Goal: Find specific page/section: Find specific page/section

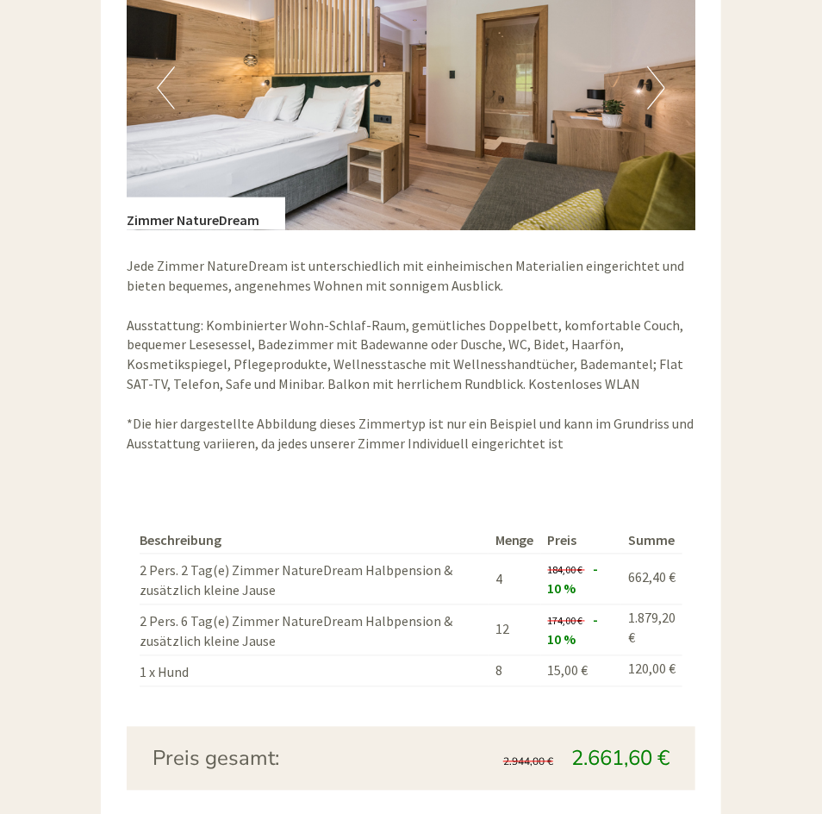
scroll to position [2747, 0]
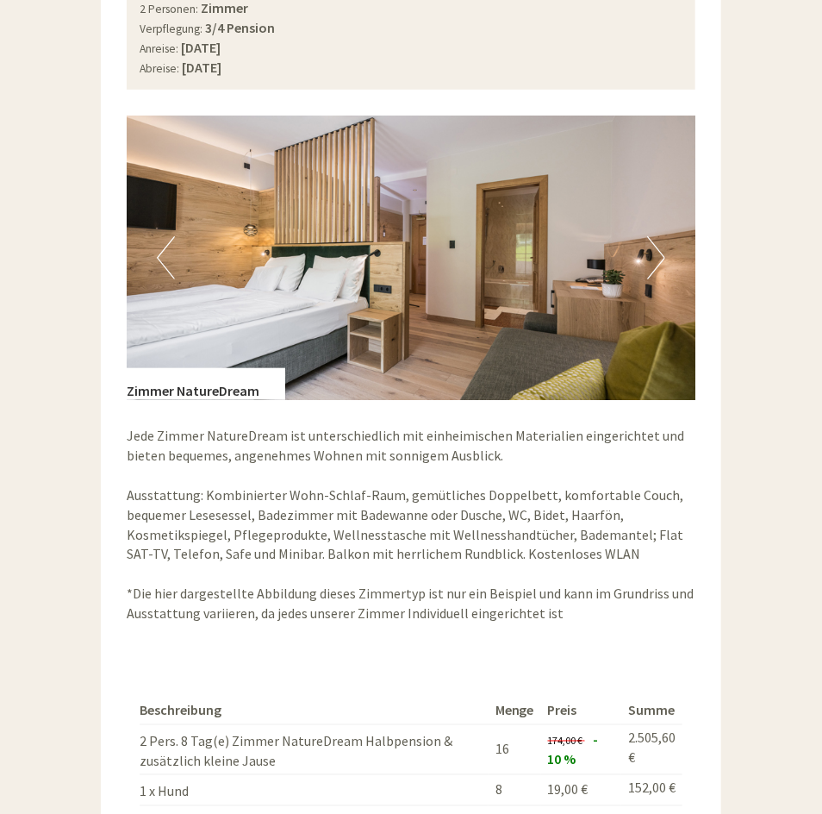
scroll to position [2429, 0]
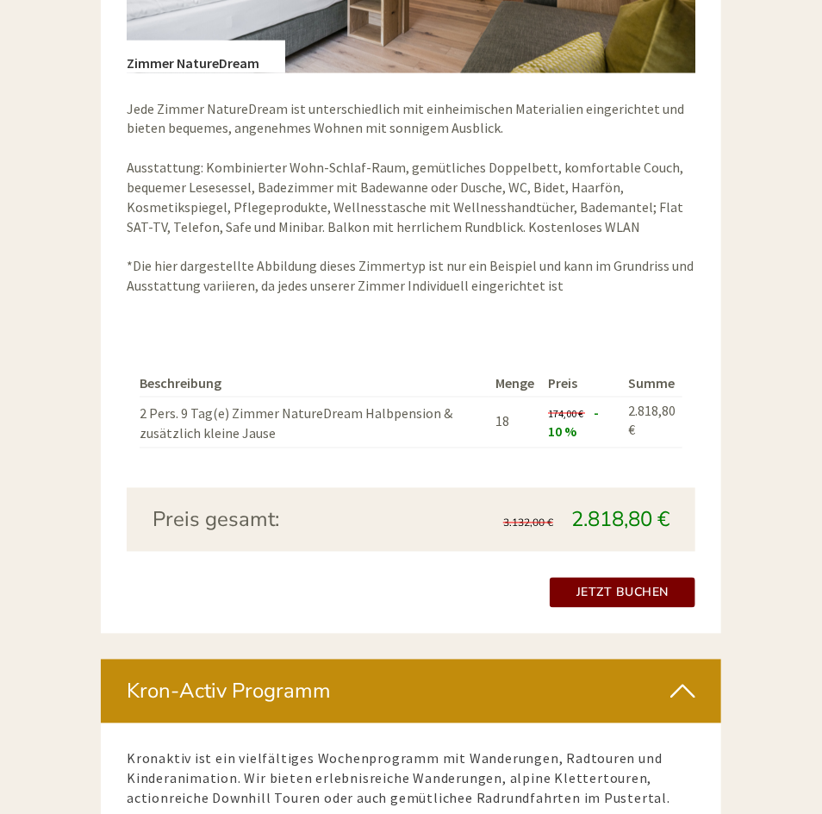
scroll to position [2709, 0]
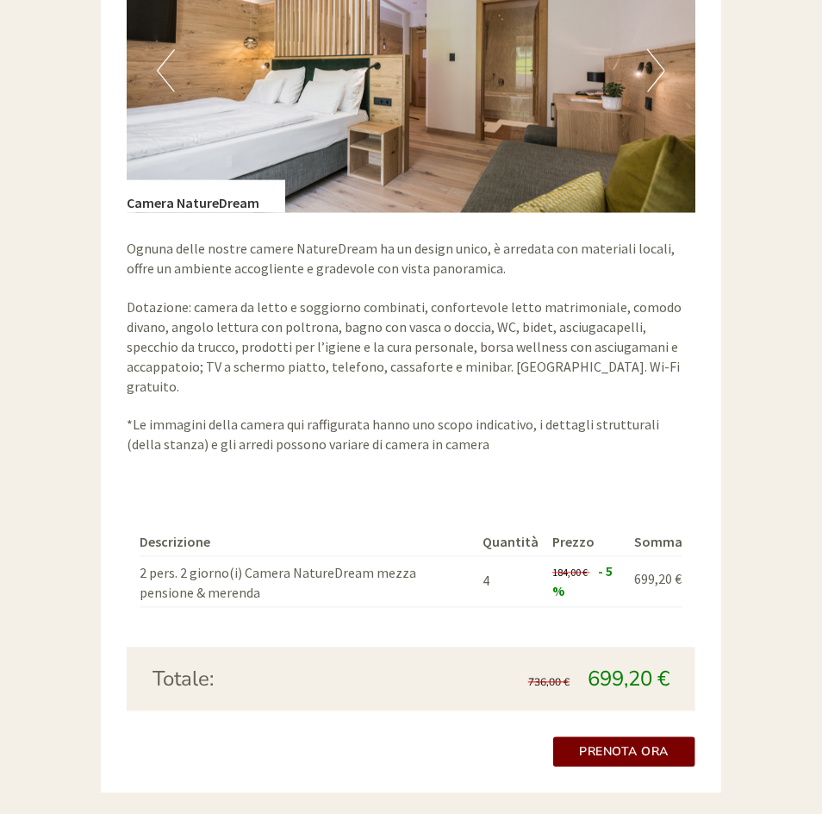
scroll to position [2701, 0]
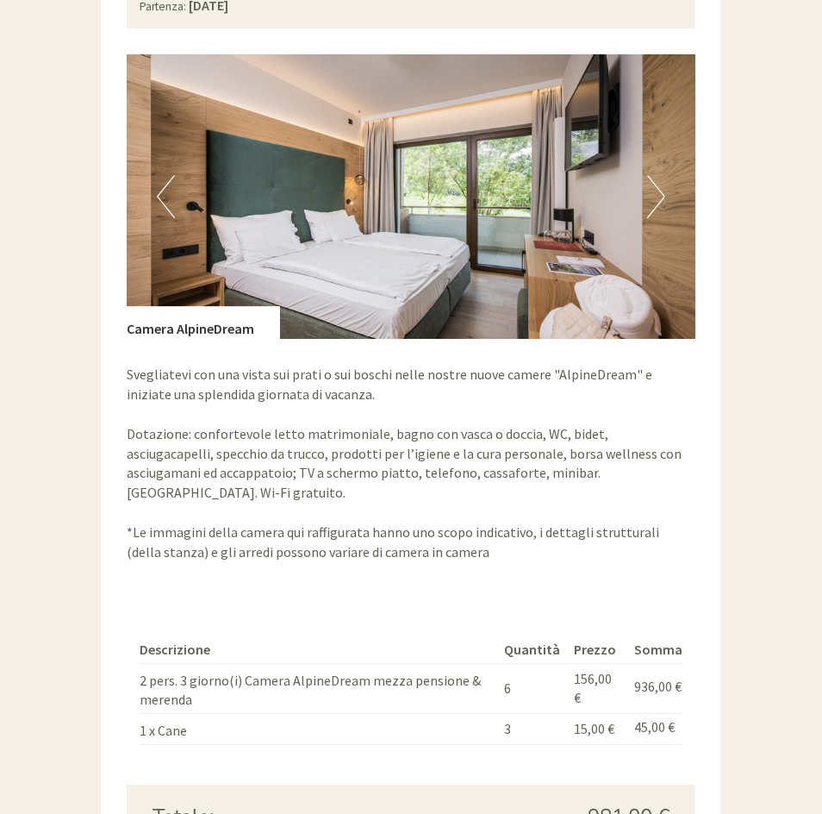
scroll to position [1114, 0]
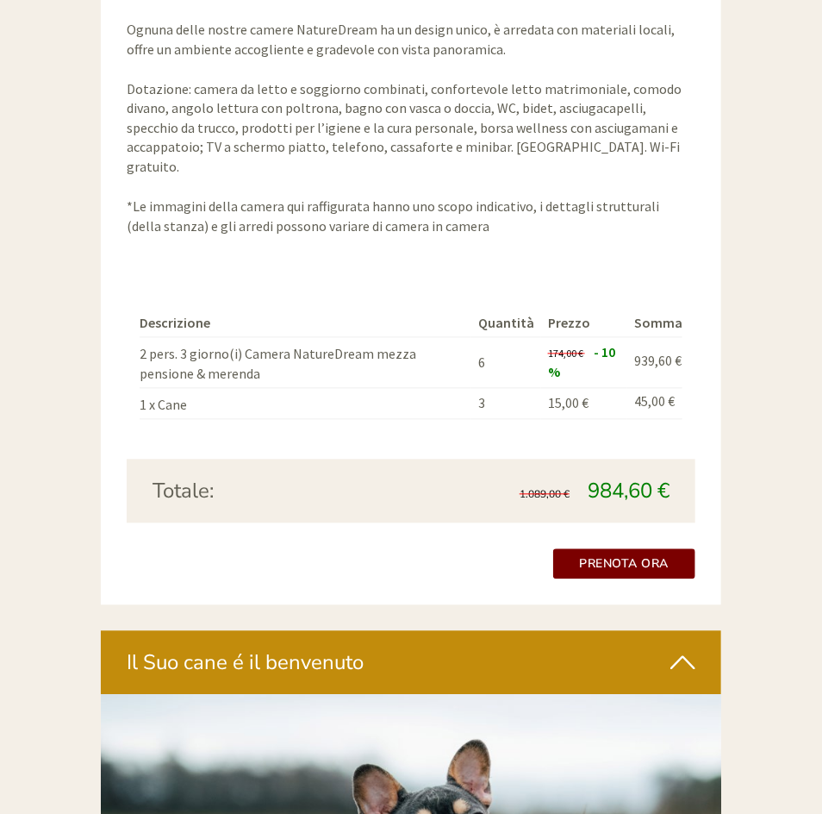
scroll to position [2977, 0]
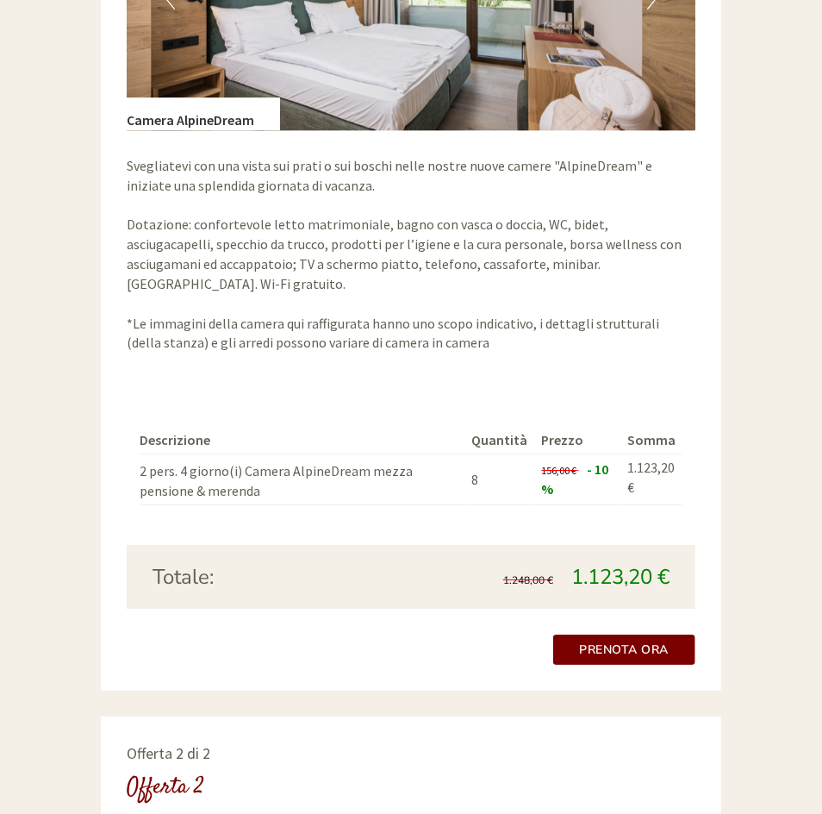
scroll to position [1452, 0]
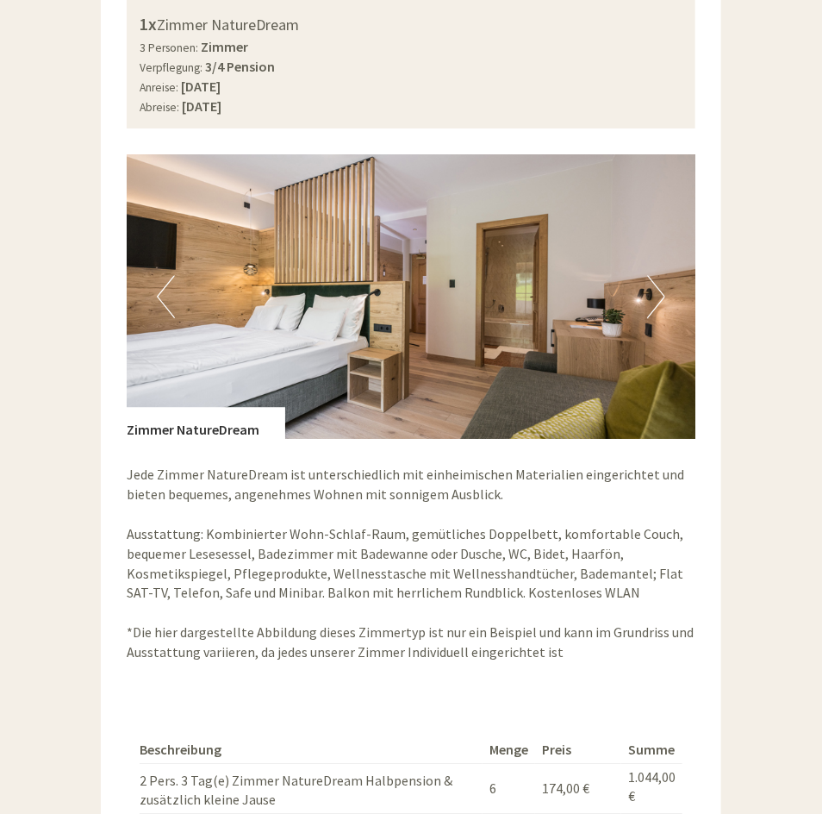
scroll to position [815, 0]
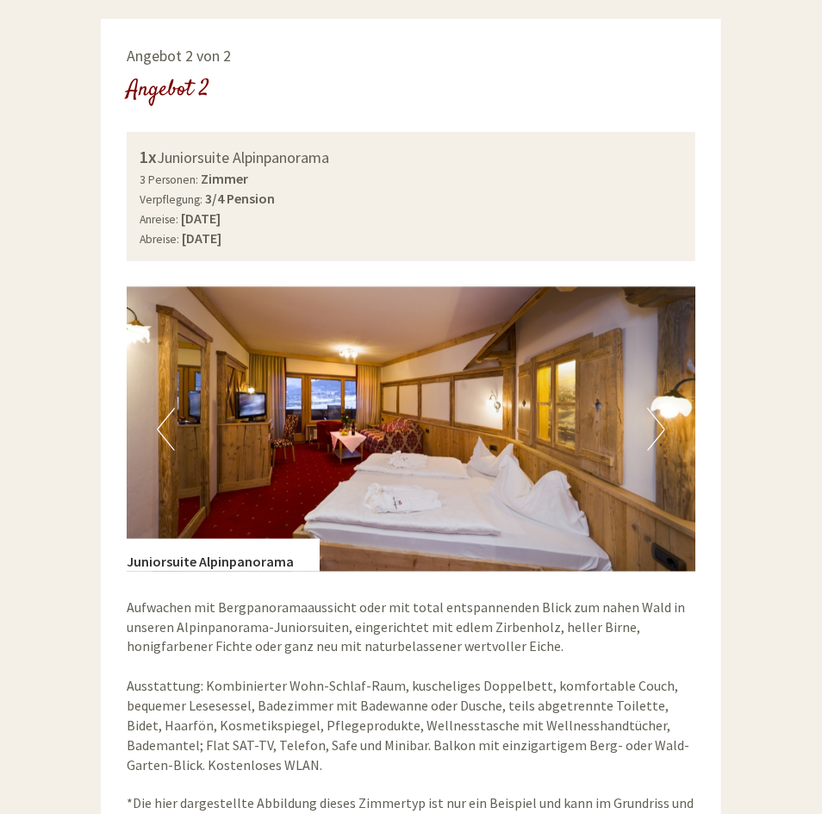
scroll to position [1647, 0]
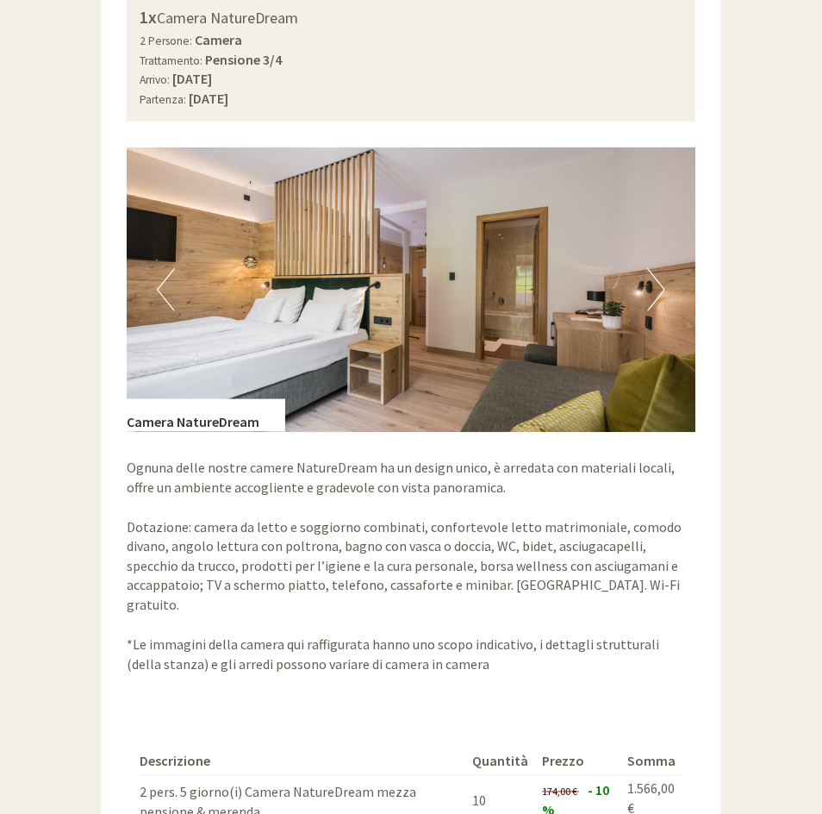
scroll to position [2554, 0]
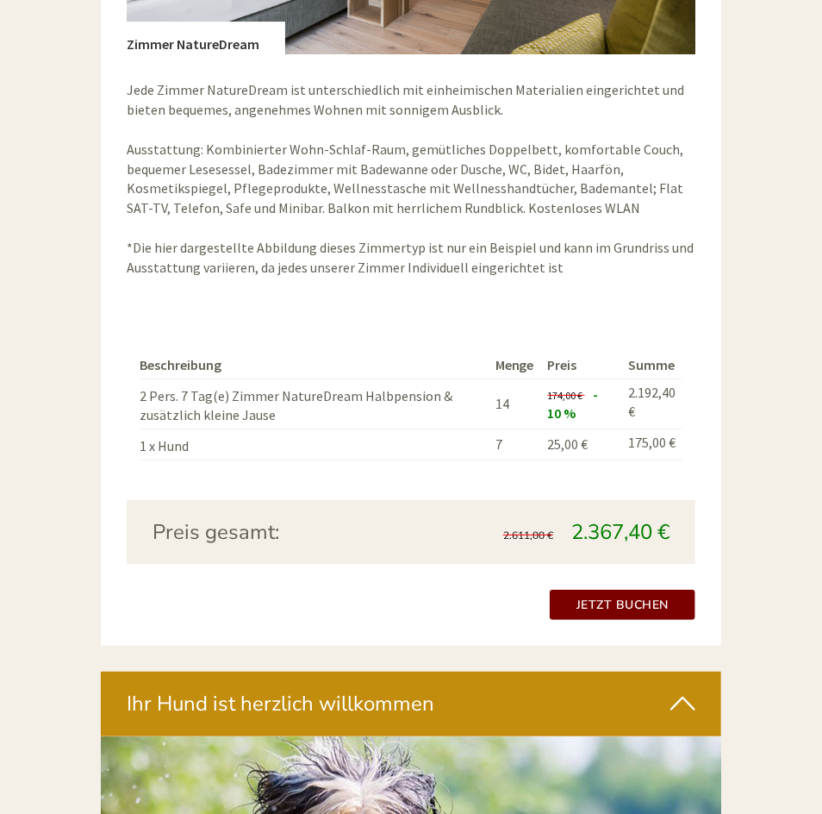
scroll to position [3971, 0]
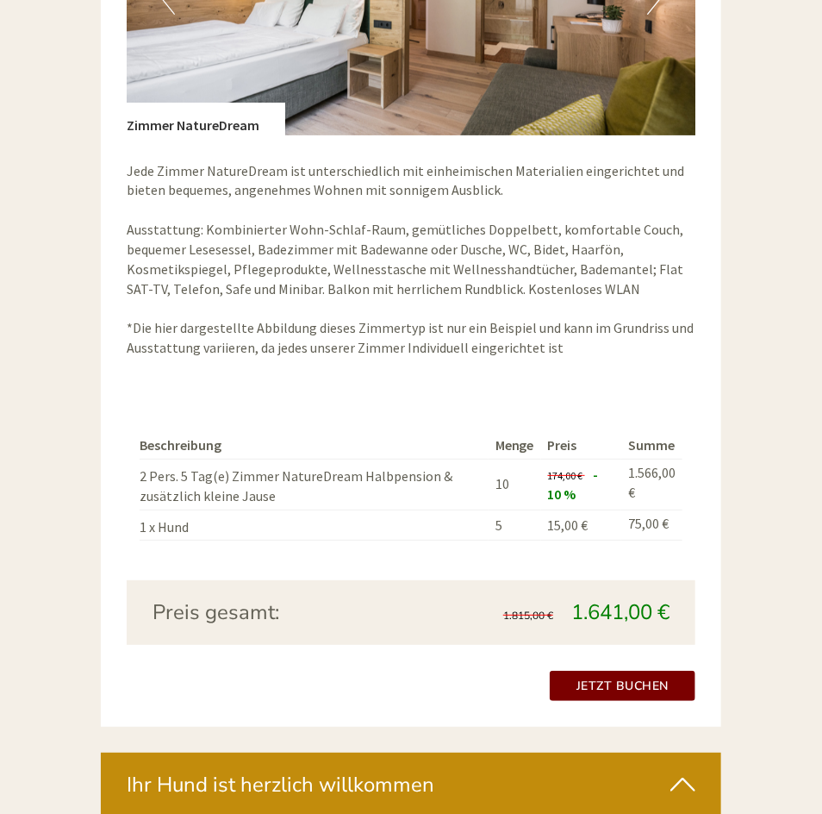
scroll to position [3844, 0]
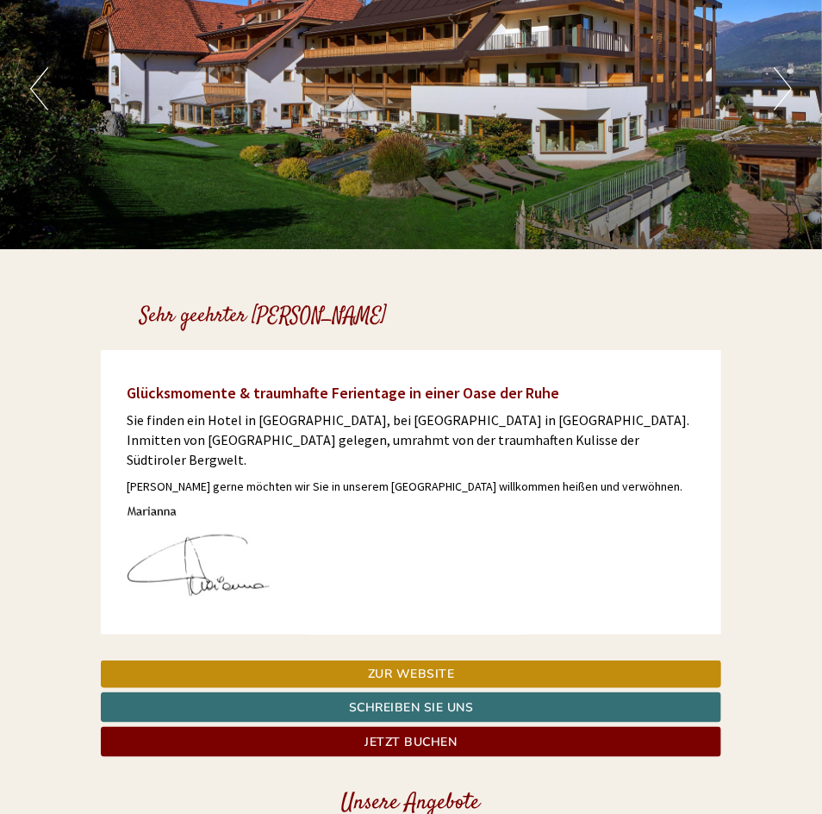
scroll to position [110, 0]
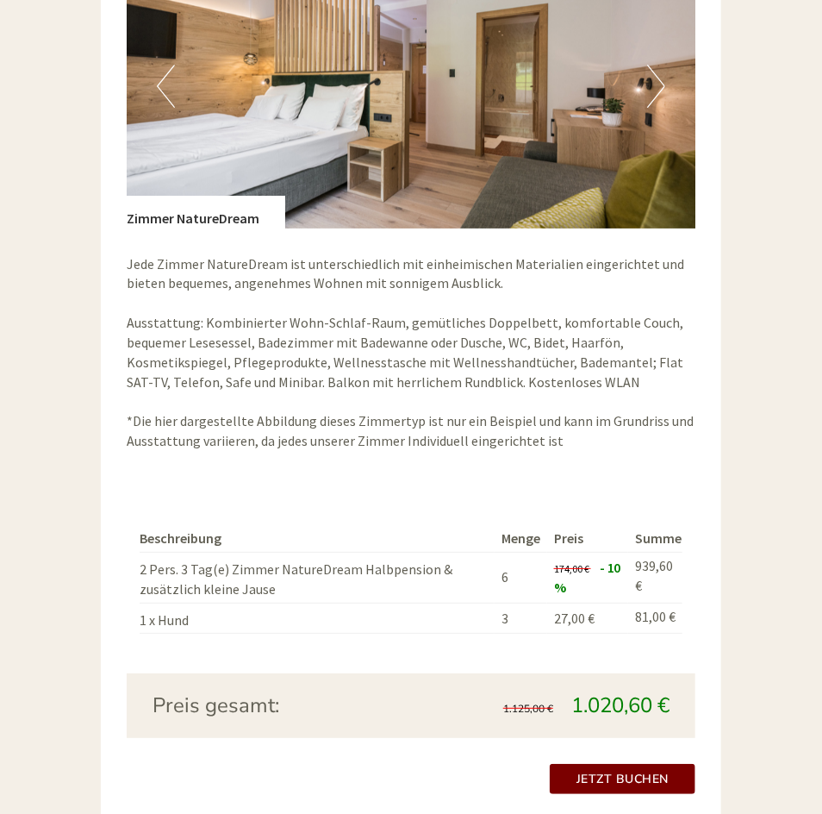
scroll to position [3894, 0]
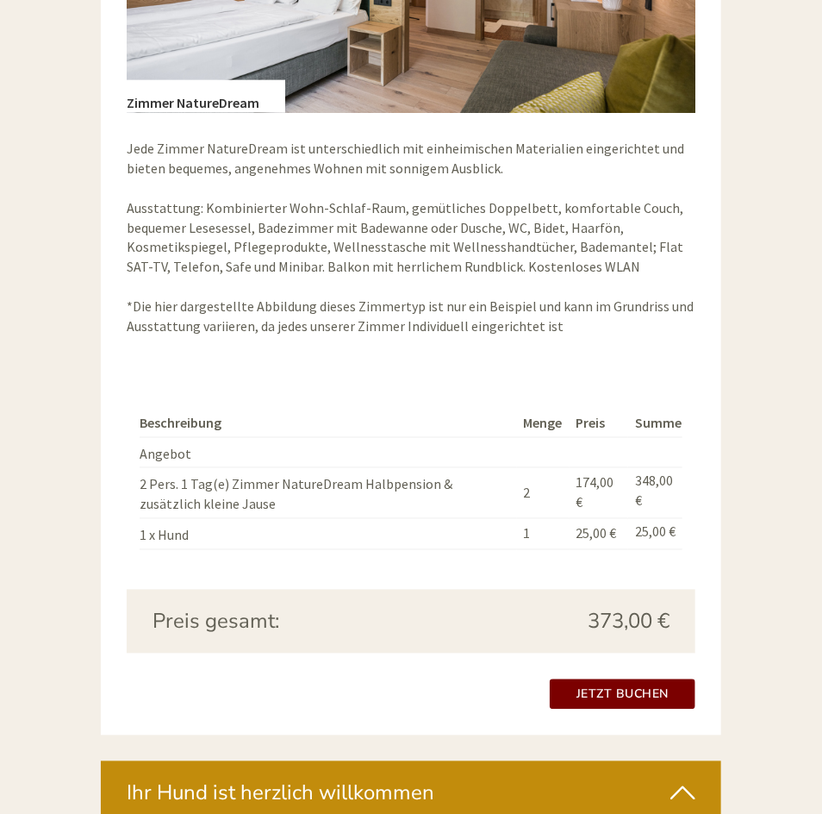
scroll to position [2770, 0]
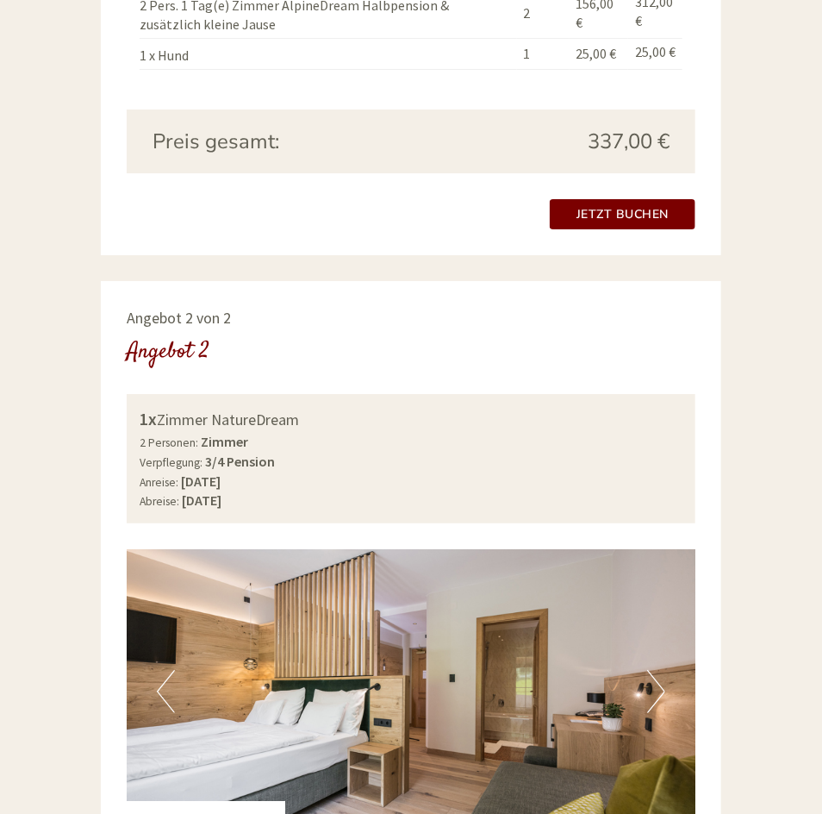
scroll to position [1947, 0]
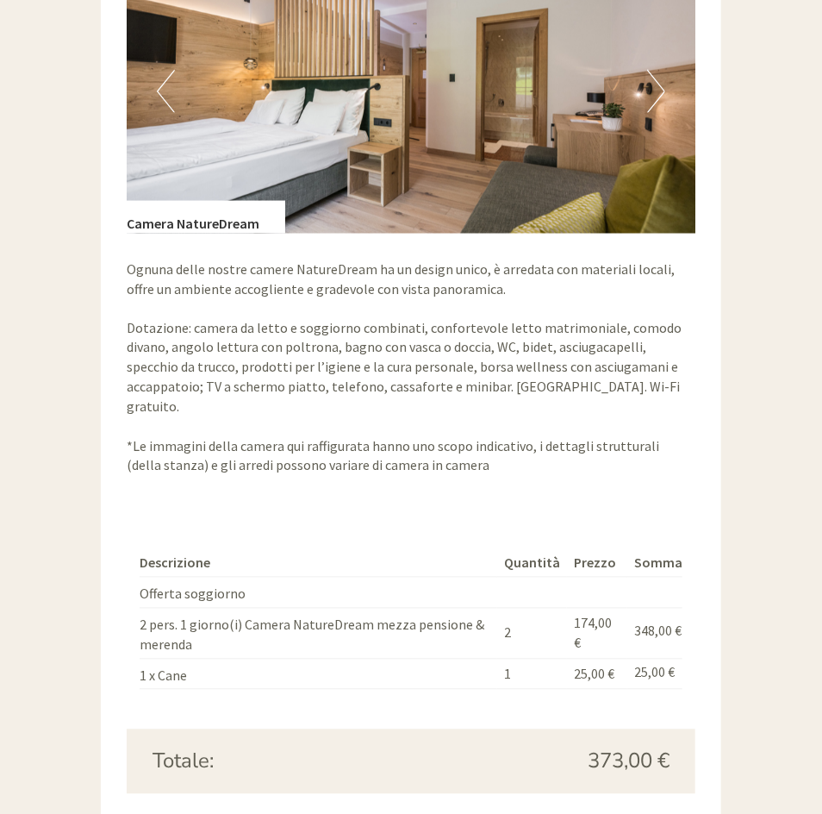
scroll to position [2858, 0]
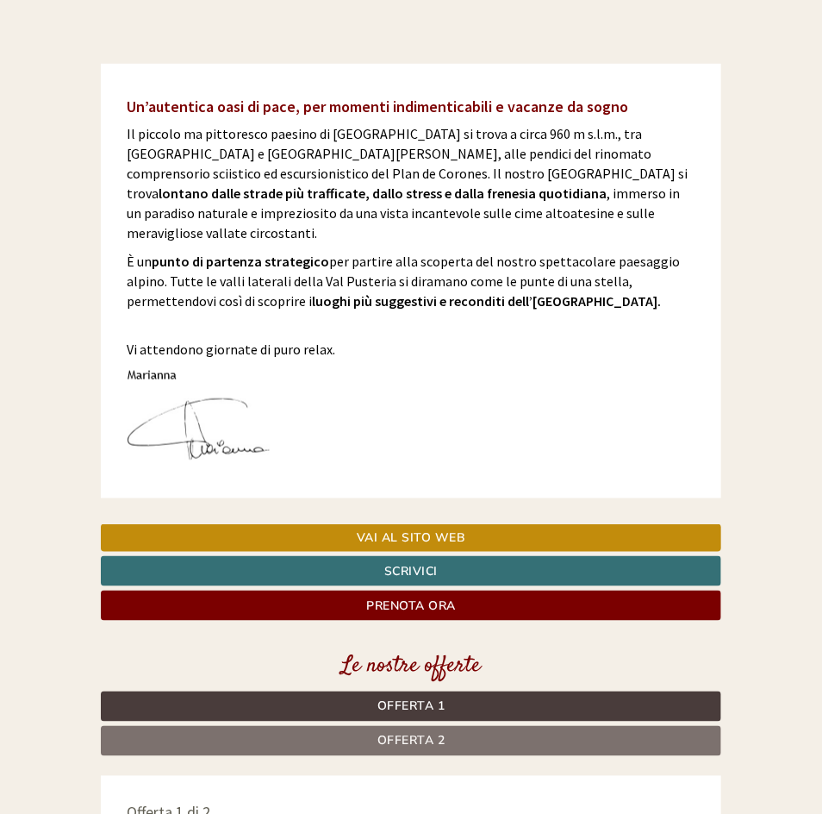
scroll to position [328, 0]
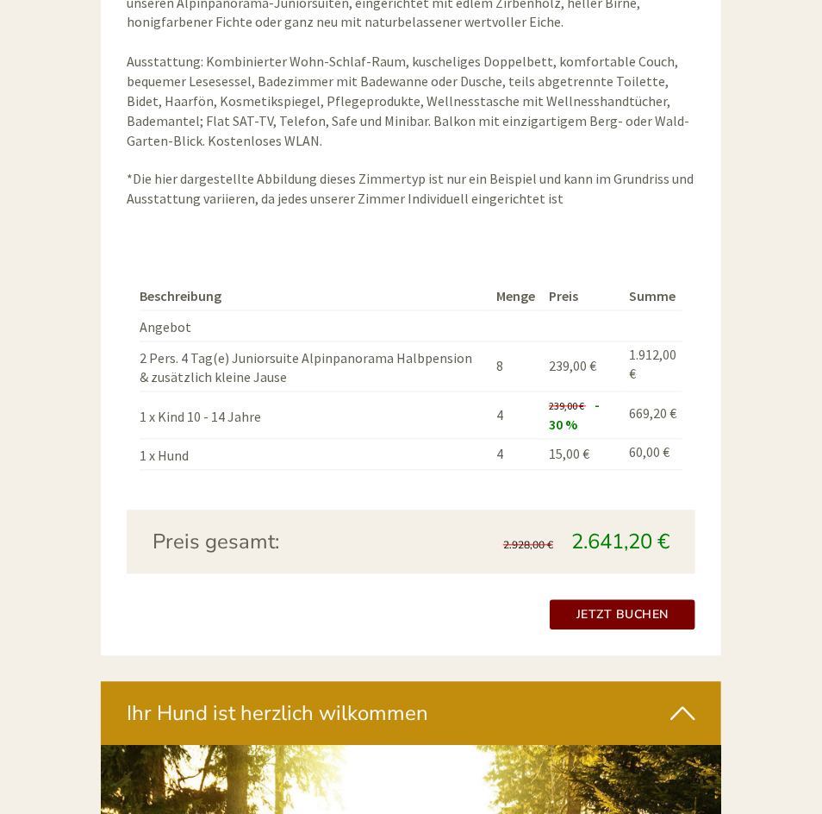
scroll to position [3027, 0]
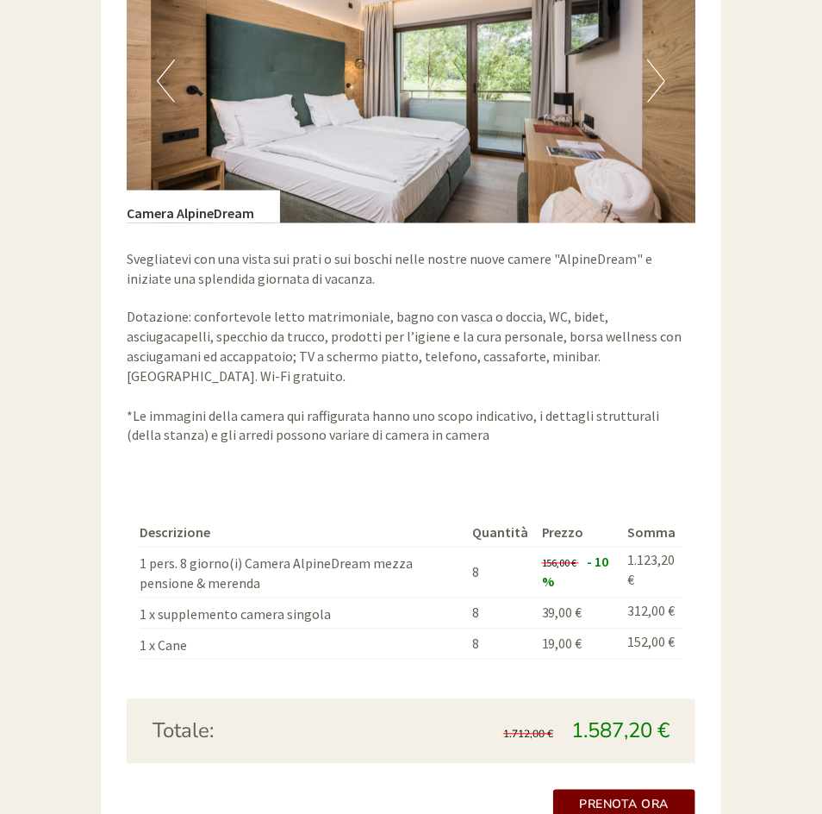
scroll to position [2836, 0]
